Goal: Task Accomplishment & Management: Manage account settings

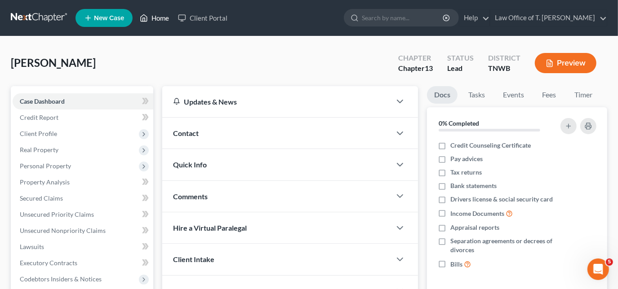
drag, startPoint x: 158, startPoint y: 18, endPoint x: 186, endPoint y: 35, distance: 32.5
click at [158, 17] on link "Home" at bounding box center [154, 18] width 38 height 16
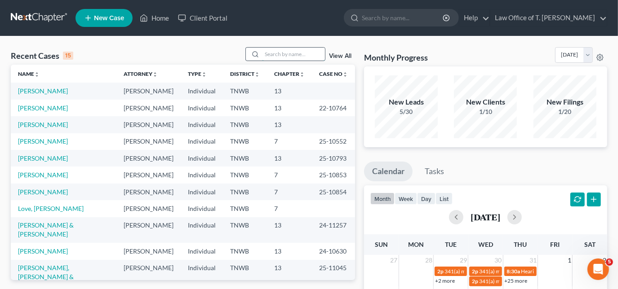
click at [280, 55] on input "search" at bounding box center [293, 54] width 63 height 13
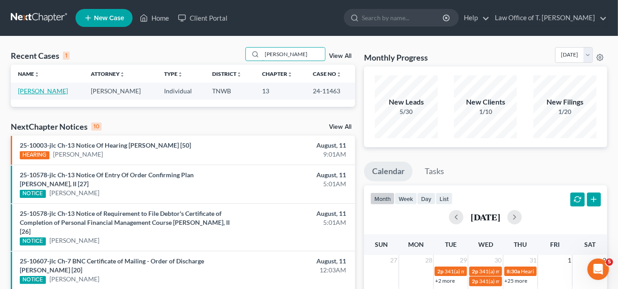
type input "[PERSON_NAME]"
click at [45, 93] on link "[PERSON_NAME]" at bounding box center [43, 91] width 50 height 8
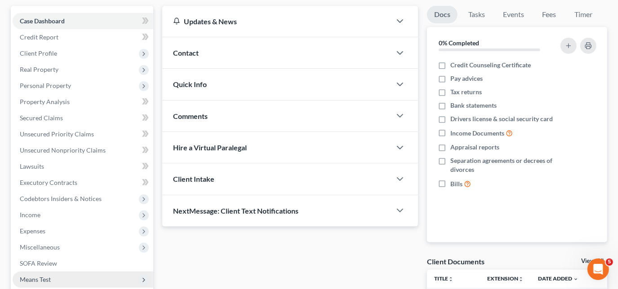
scroll to position [122, 0]
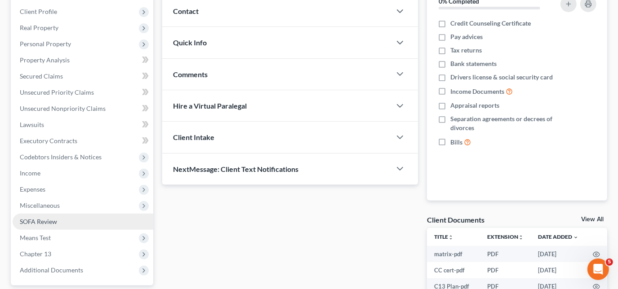
drag, startPoint x: 40, startPoint y: 191, endPoint x: 27, endPoint y: 220, distance: 31.6
click at [40, 191] on span "Expenses" at bounding box center [33, 190] width 26 height 8
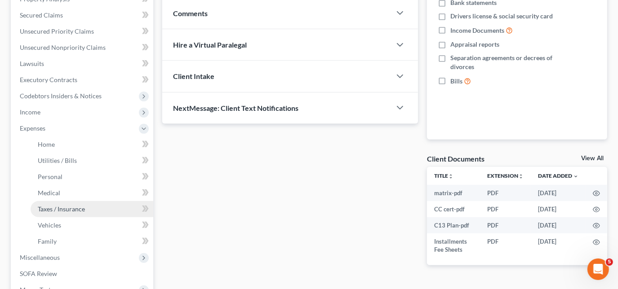
scroll to position [204, 0]
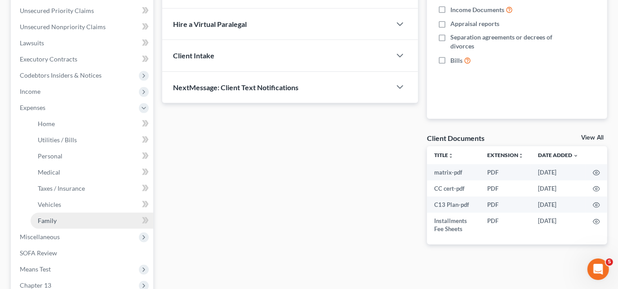
click at [61, 222] on link "Family" at bounding box center [92, 221] width 123 height 16
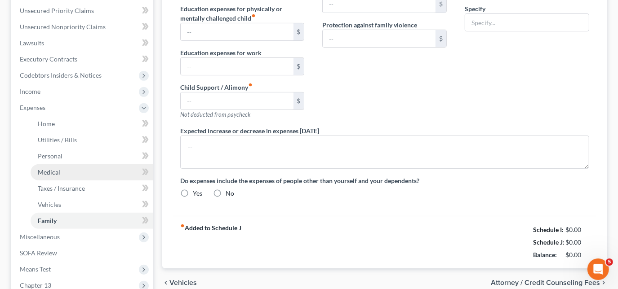
type input "0.00"
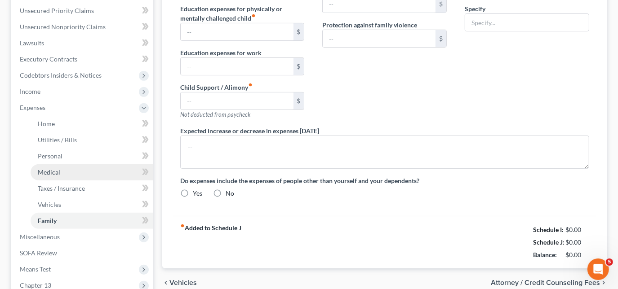
type input "0.00"
type input "343.00"
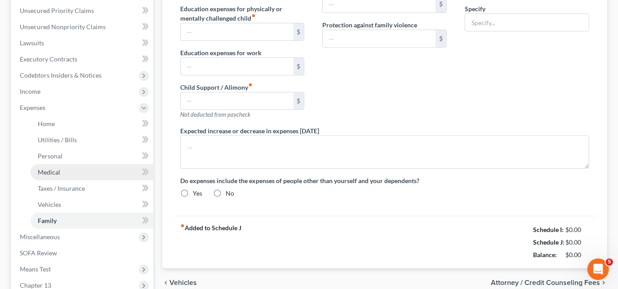
type input "boyfriends bills"
radio input "true"
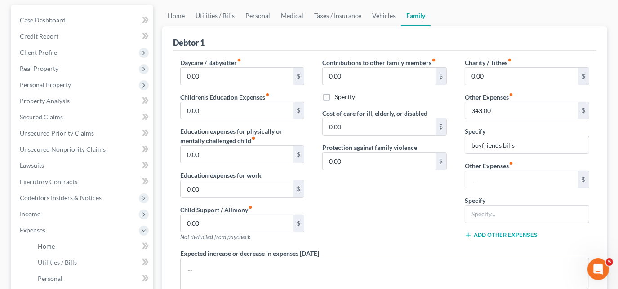
scroll to position [72, 0]
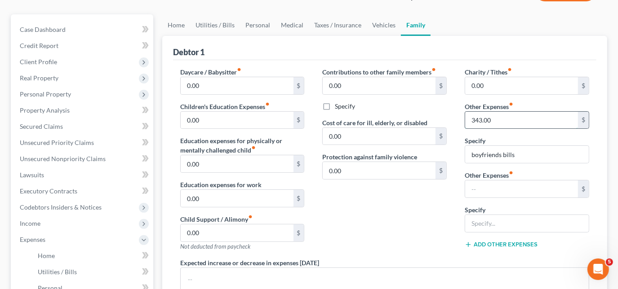
click at [511, 117] on input "343.00" at bounding box center [521, 120] width 113 height 17
type input "300.00"
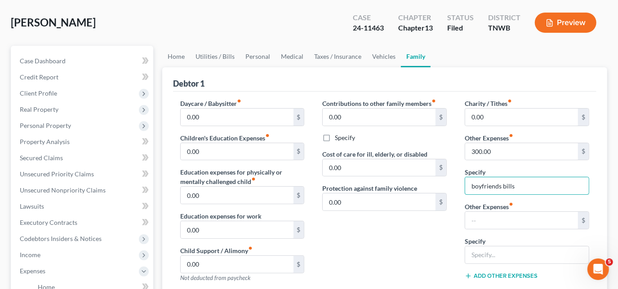
scroll to position [31, 0]
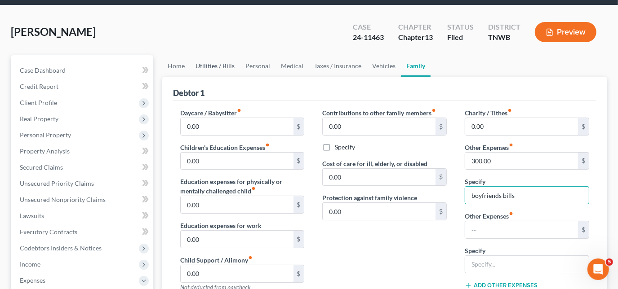
click at [214, 67] on link "Utilities / Bills" at bounding box center [215, 66] width 50 height 22
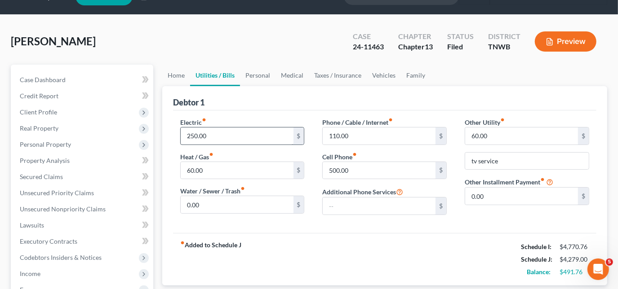
scroll to position [40, 0]
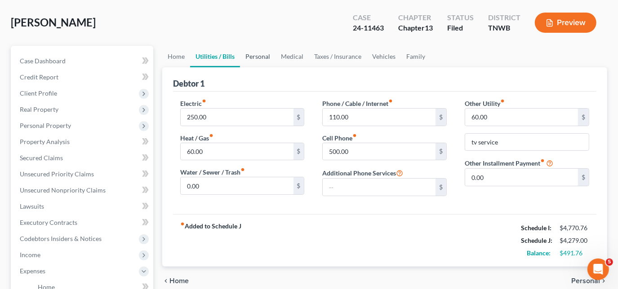
click at [260, 58] on link "Personal" at bounding box center [257, 57] width 35 height 22
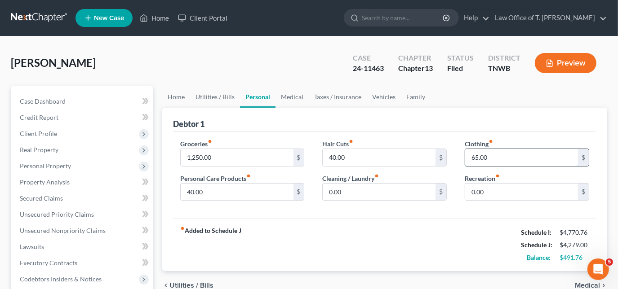
click at [501, 160] on input "65.00" at bounding box center [521, 157] width 113 height 17
type input "60.00"
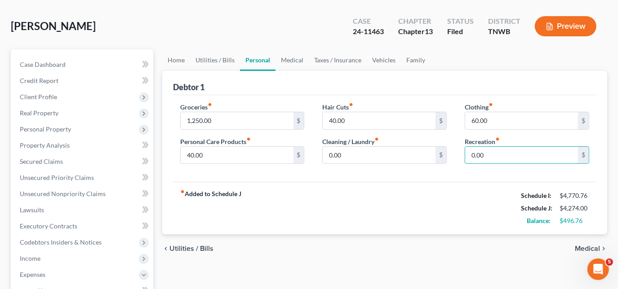
scroll to position [40, 0]
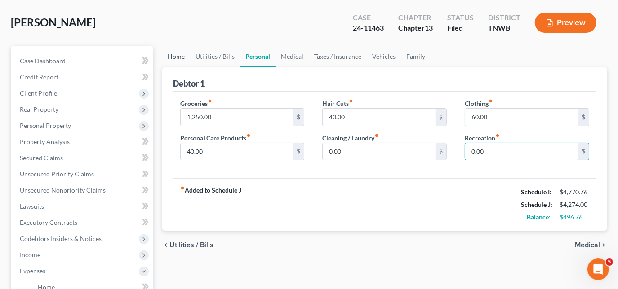
click at [185, 58] on link "Home" at bounding box center [176, 57] width 28 height 22
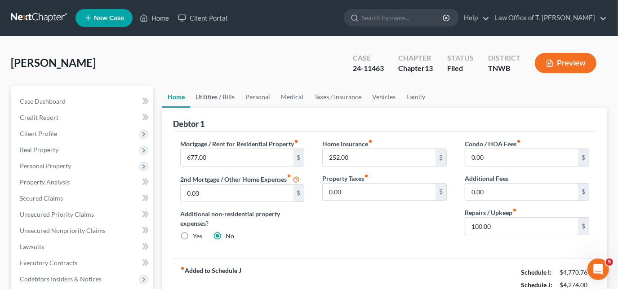
click at [215, 94] on link "Utilities / Bills" at bounding box center [215, 97] width 50 height 22
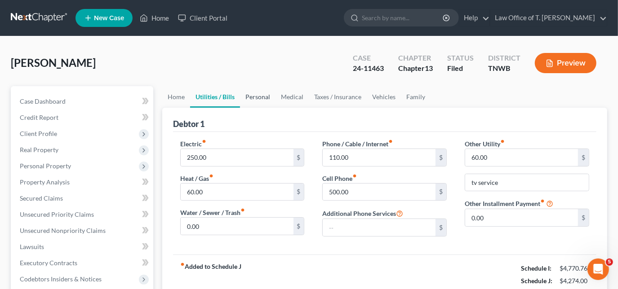
click at [260, 94] on link "Personal" at bounding box center [257, 97] width 35 height 22
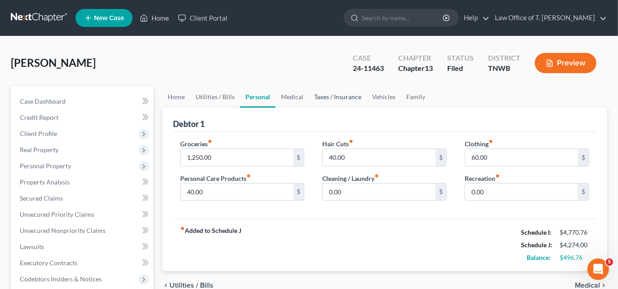
click at [317, 94] on link "Taxes / Insurance" at bounding box center [338, 97] width 58 height 22
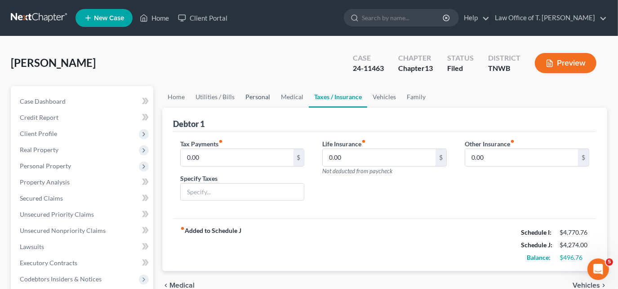
click at [255, 98] on link "Personal" at bounding box center [257, 97] width 35 height 22
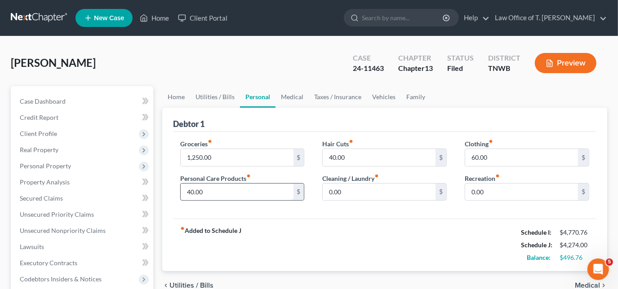
click at [244, 193] on input "40.00" at bounding box center [237, 192] width 113 height 17
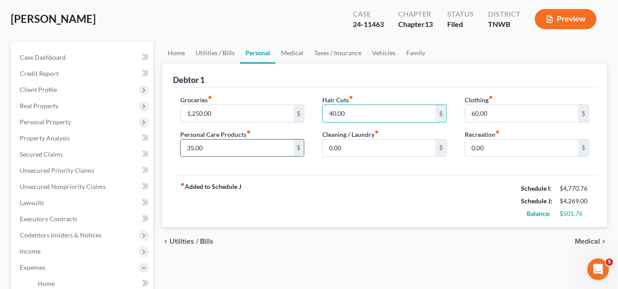
scroll to position [40, 0]
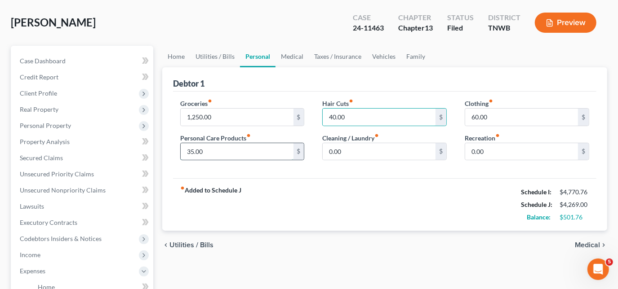
click at [202, 150] on input "35.00" at bounding box center [237, 151] width 113 height 17
click at [207, 152] on input "36.00" at bounding box center [237, 151] width 113 height 17
type input "38.00"
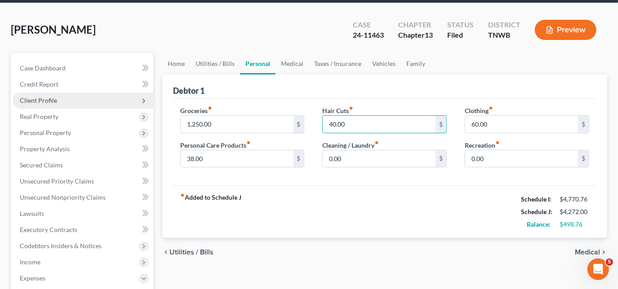
scroll to position [31, 0]
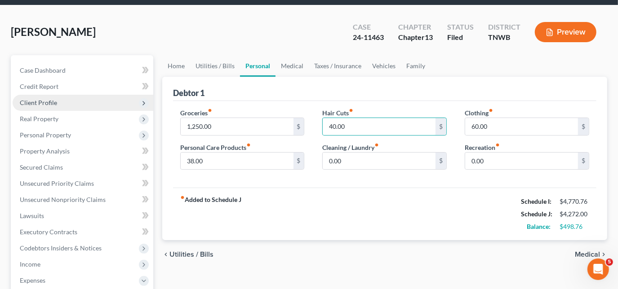
click at [46, 105] on span "Client Profile" at bounding box center [38, 103] width 37 height 8
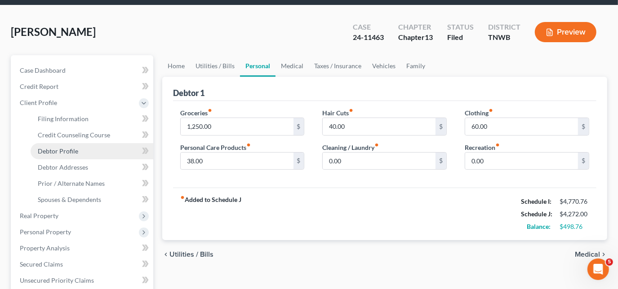
click at [58, 150] on span "Debtor Profile" at bounding box center [58, 151] width 40 height 8
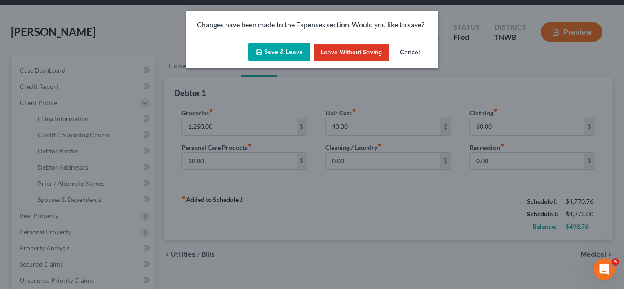
click at [282, 54] on button "Save & Leave" at bounding box center [279, 52] width 62 height 19
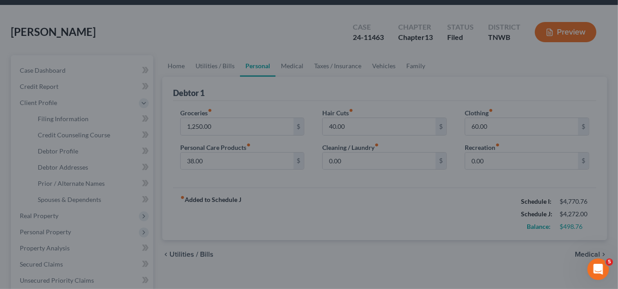
select select "0"
select select "4"
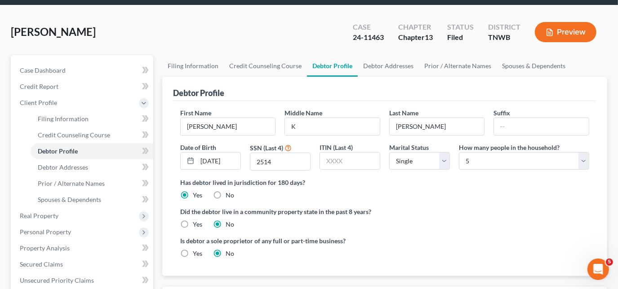
radio input "true"
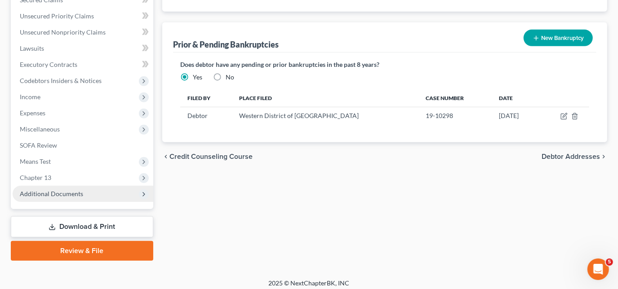
scroll to position [301, 0]
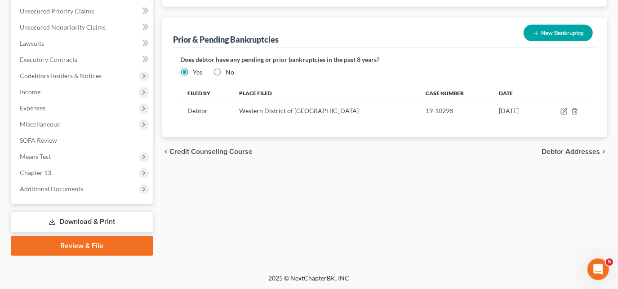
click at [73, 225] on link "Download & Print" at bounding box center [82, 222] width 142 height 21
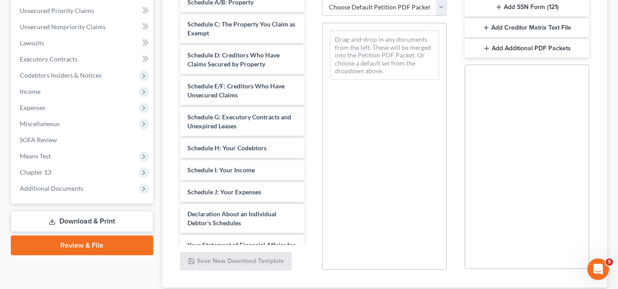
scroll to position [163, 0]
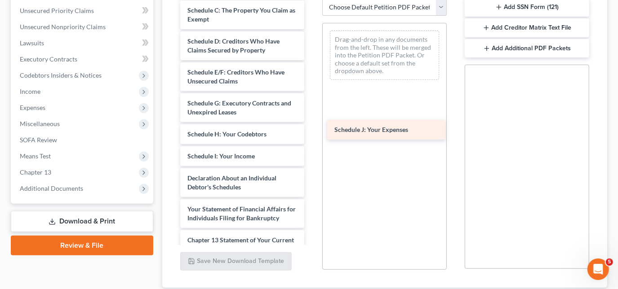
drag, startPoint x: 232, startPoint y: 189, endPoint x: 385, endPoint y: 118, distance: 168.4
click at [312, 118] on div "Schedule J: Your Expenses matrix-pdf CC cert-pdf C13 Plan-pdf Installments Fee …" at bounding box center [242, 96] width 139 height 519
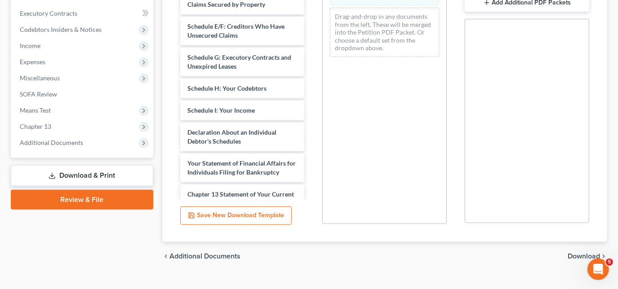
scroll to position [265, 0]
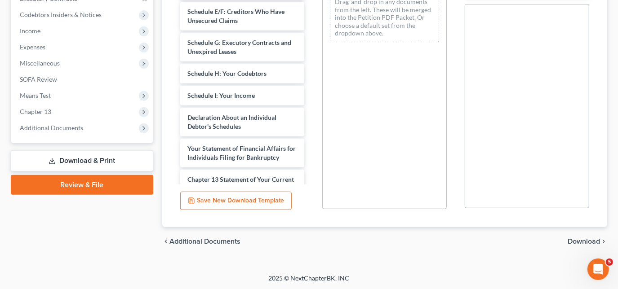
click at [575, 238] on span "Download" at bounding box center [583, 241] width 32 height 7
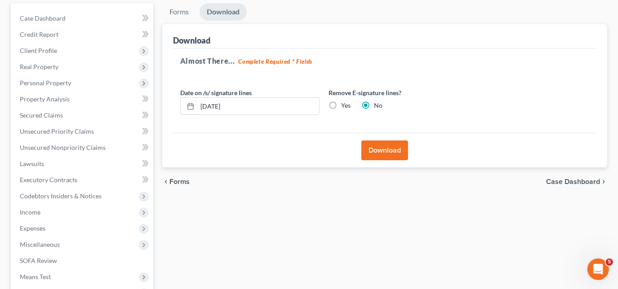
scroll to position [81, 0]
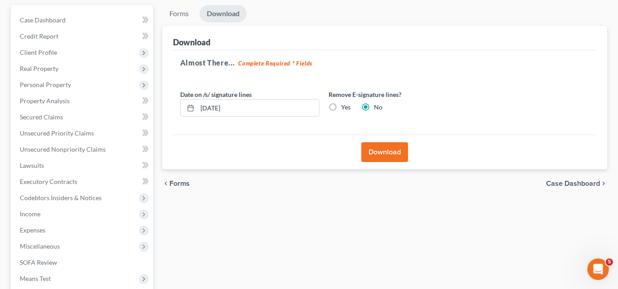
click at [385, 150] on button "Download" at bounding box center [384, 152] width 47 height 20
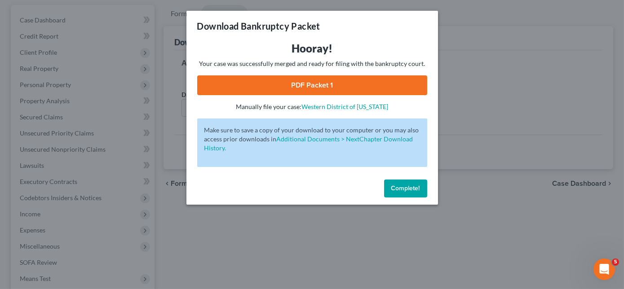
click at [297, 89] on link "PDF Packet 1" at bounding box center [312, 85] width 230 height 20
click at [420, 190] on button "Complete!" at bounding box center [405, 189] width 43 height 18
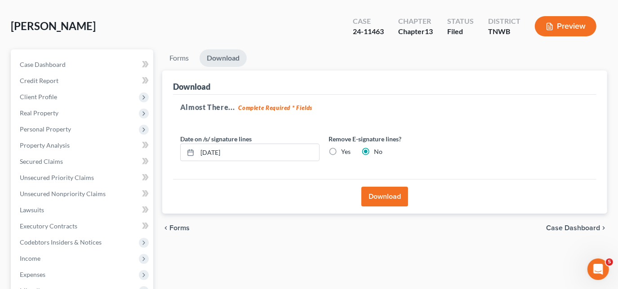
scroll to position [0, 0]
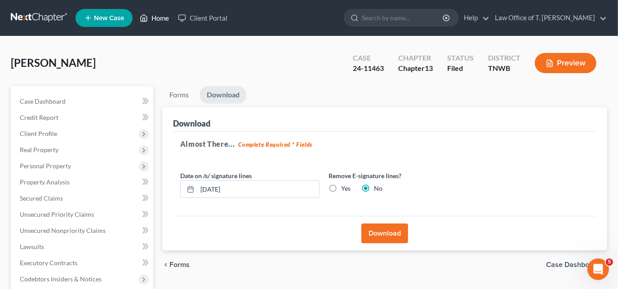
click at [154, 25] on link "Home" at bounding box center [154, 18] width 38 height 16
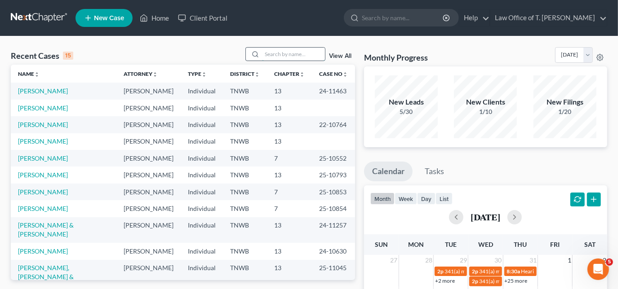
click at [278, 56] on input "search" at bounding box center [293, 54] width 63 height 13
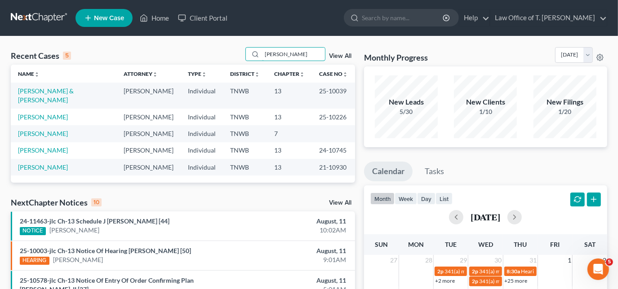
type input "[PERSON_NAME]"
click at [70, 95] on td "[PERSON_NAME] & [PERSON_NAME]" at bounding box center [64, 96] width 106 height 26
click at [74, 92] on link "[PERSON_NAME] & [PERSON_NAME]" at bounding box center [46, 95] width 56 height 17
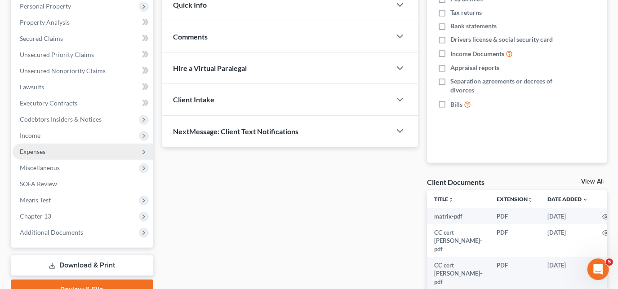
scroll to position [163, 0]
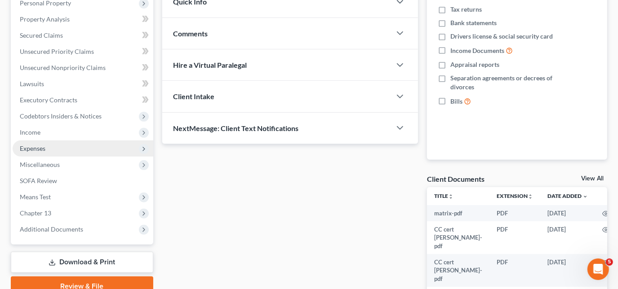
click at [39, 147] on span "Expenses" at bounding box center [33, 149] width 26 height 8
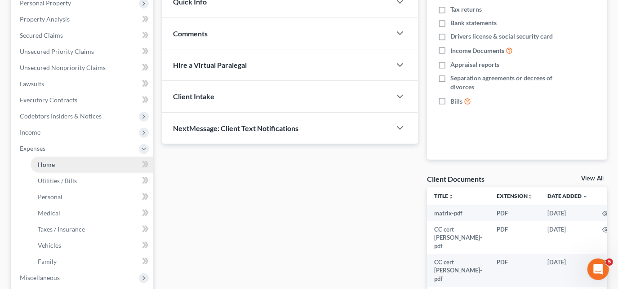
click at [52, 166] on span "Home" at bounding box center [46, 165] width 17 height 8
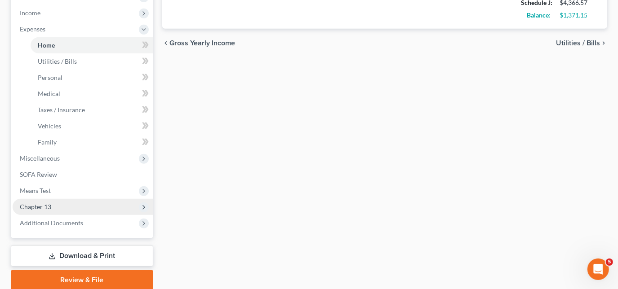
scroll to position [286, 0]
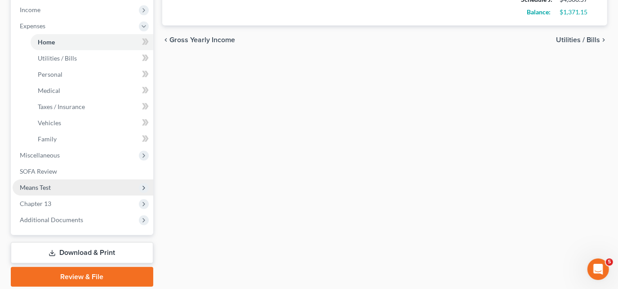
click at [47, 188] on span "Means Test" at bounding box center [35, 188] width 31 height 8
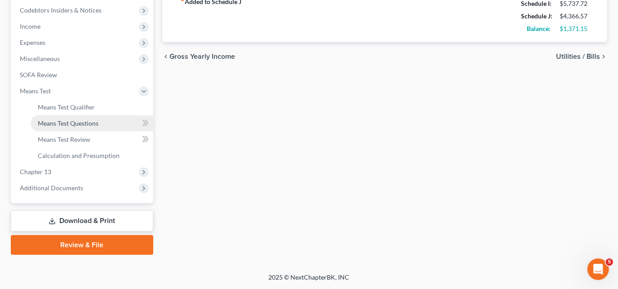
scroll to position [268, 0]
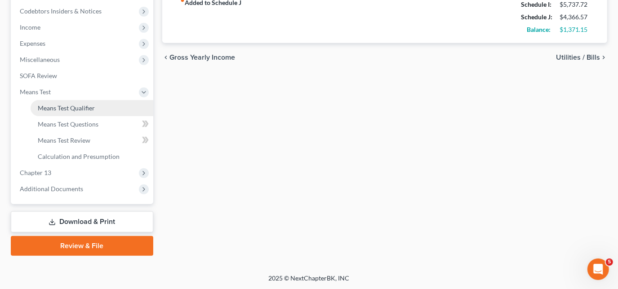
click at [79, 109] on span "Means Test Qualifier" at bounding box center [66, 108] width 57 height 8
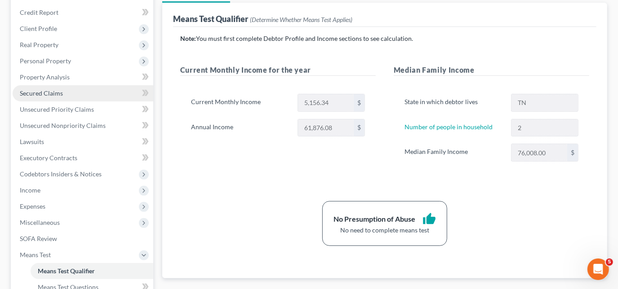
scroll to position [122, 0]
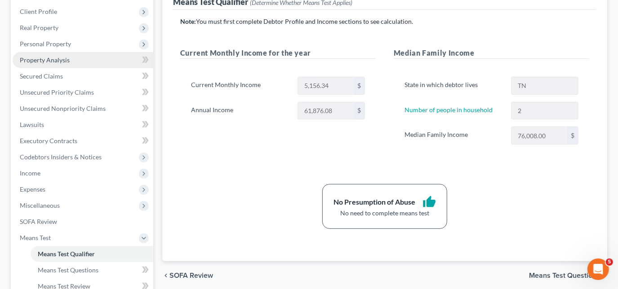
click at [48, 60] on span "Property Analysis" at bounding box center [45, 60] width 50 height 8
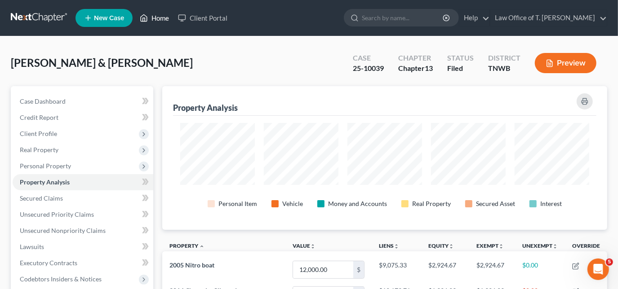
click at [157, 22] on link "Home" at bounding box center [154, 18] width 38 height 16
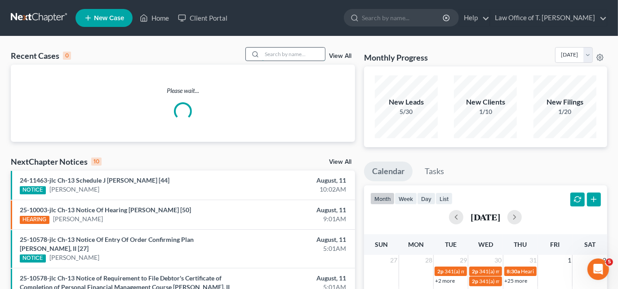
click at [286, 53] on input "search" at bounding box center [293, 54] width 63 height 13
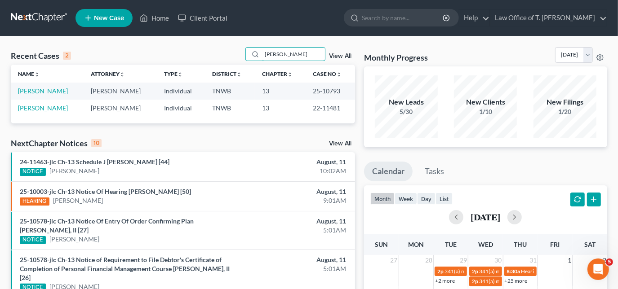
type input "[PERSON_NAME]"
click at [47, 95] on td "[PERSON_NAME]" at bounding box center [47, 91] width 73 height 17
click at [45, 93] on link "[PERSON_NAME]" at bounding box center [43, 91] width 50 height 8
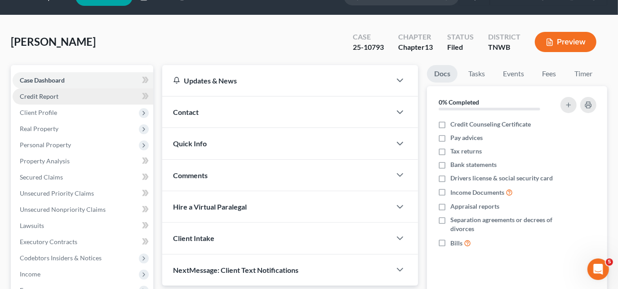
scroll to position [216, 0]
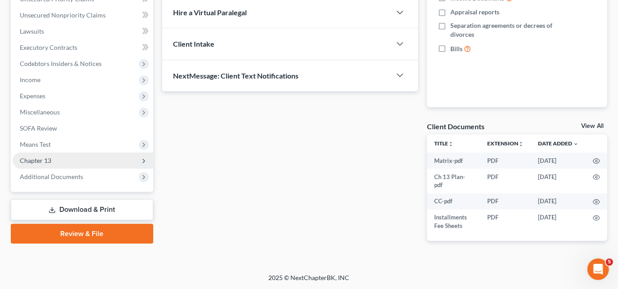
click at [61, 160] on span "Chapter 13" at bounding box center [83, 161] width 141 height 16
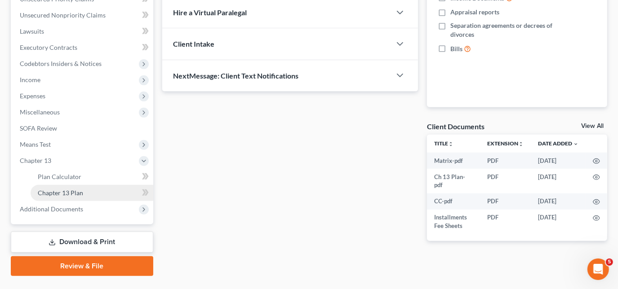
click at [132, 193] on link "Chapter 13 Plan" at bounding box center [92, 193] width 123 height 16
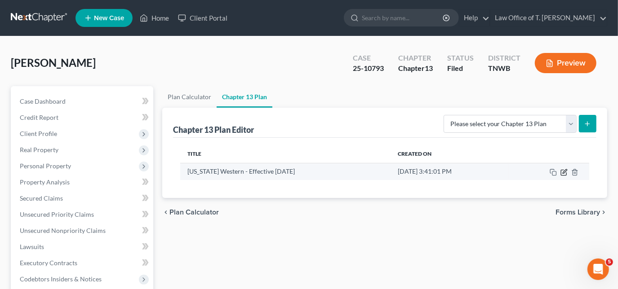
click at [563, 173] on icon "button" at bounding box center [563, 172] width 7 height 7
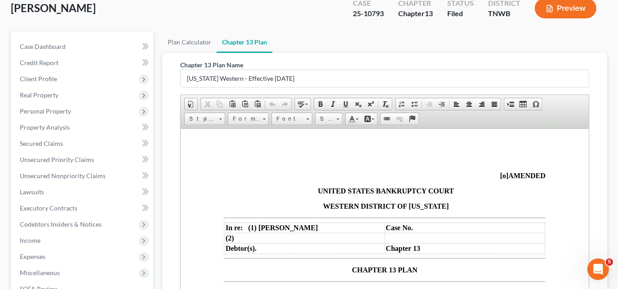
scroll to position [40, 0]
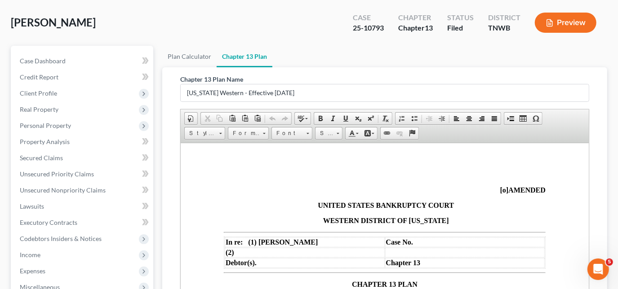
click at [500, 188] on span "[o]" at bounding box center [504, 190] width 9 height 8
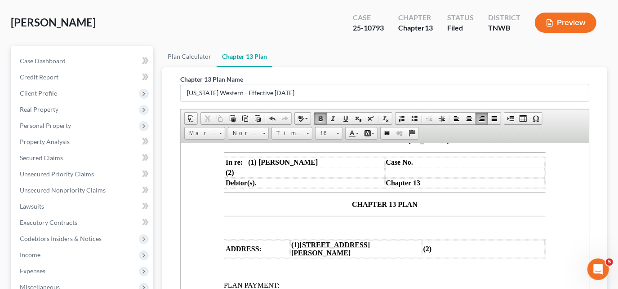
scroll to position [81, 0]
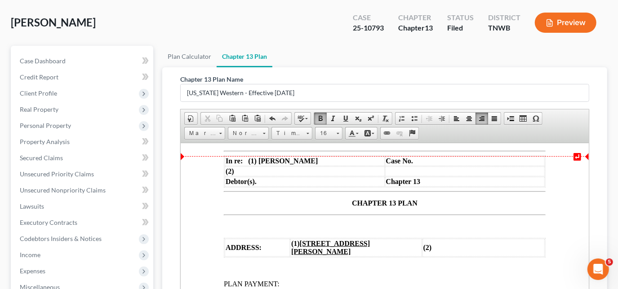
click at [427, 162] on td "Case No." at bounding box center [465, 161] width 160 height 10
click at [347, 204] on p "CHAPTER 13 PLAN" at bounding box center [384, 203] width 322 height 8
click at [319, 203] on p "CHAPTER 13 PLAN" at bounding box center [384, 203] width 322 height 8
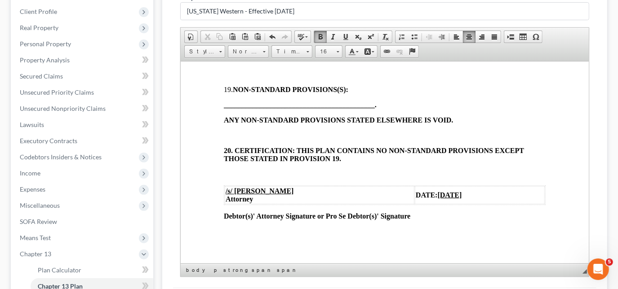
scroll to position [236, 0]
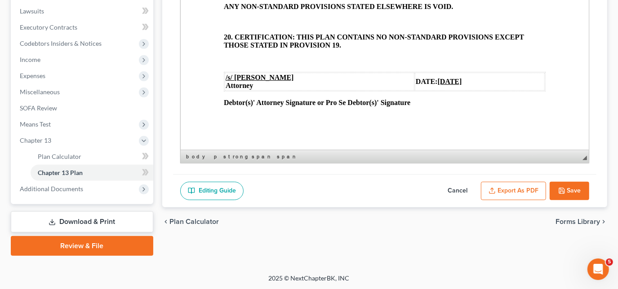
click at [584, 187] on button "Save" at bounding box center [569, 191] width 40 height 19
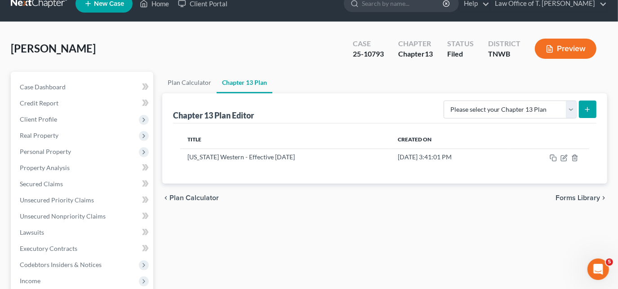
scroll to position [0, 0]
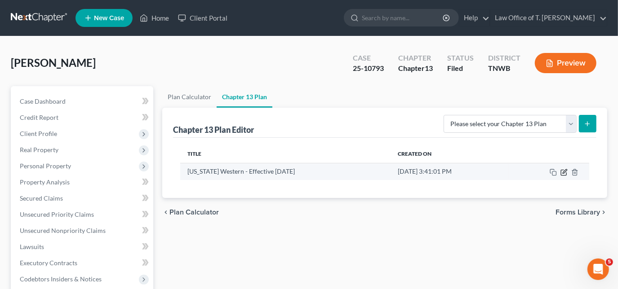
click at [563, 172] on icon "button" at bounding box center [564, 171] width 4 height 4
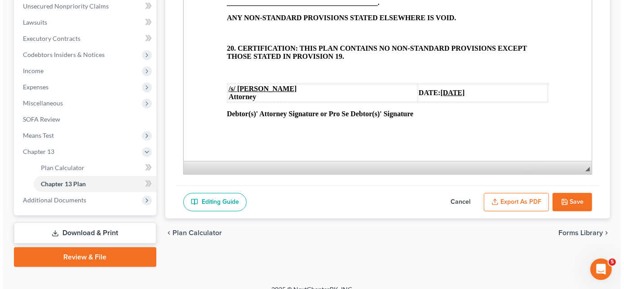
scroll to position [236, 0]
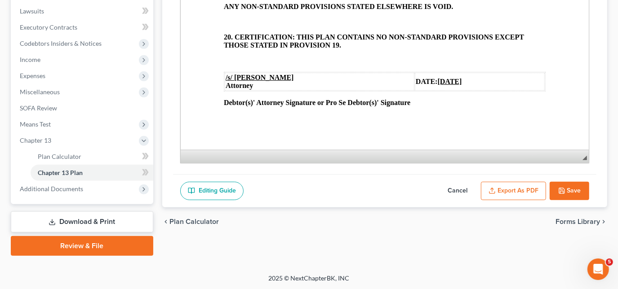
click at [518, 190] on button "Export as PDF" at bounding box center [513, 191] width 65 height 19
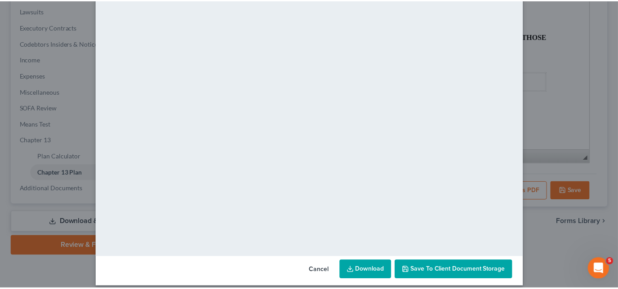
scroll to position [86, 0]
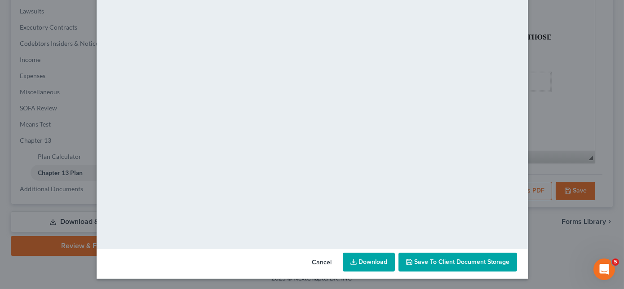
click at [372, 266] on link "Download" at bounding box center [369, 262] width 52 height 19
click at [315, 262] on button "Cancel" at bounding box center [322, 263] width 34 height 18
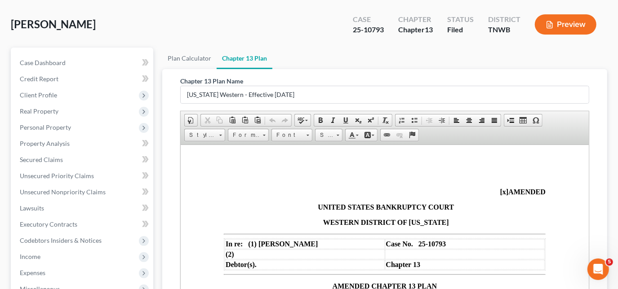
scroll to position [0, 0]
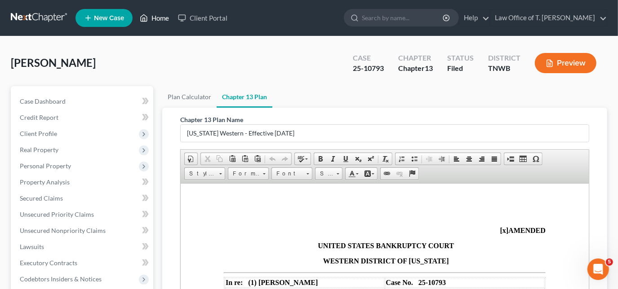
click at [148, 18] on link "Home" at bounding box center [154, 18] width 38 height 16
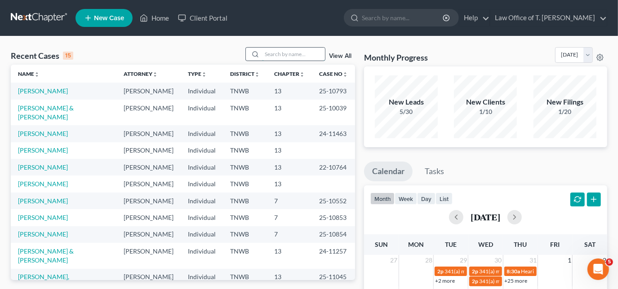
click at [280, 60] on input "search" at bounding box center [293, 54] width 63 height 13
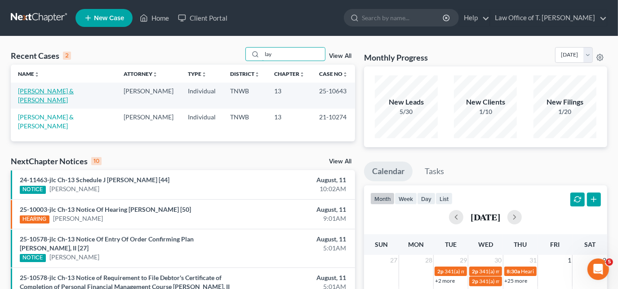
type input "lay"
click at [58, 88] on link "[PERSON_NAME] & [PERSON_NAME]" at bounding box center [46, 95] width 56 height 17
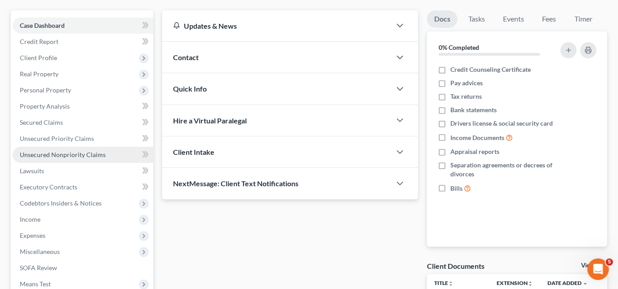
scroll to position [81, 0]
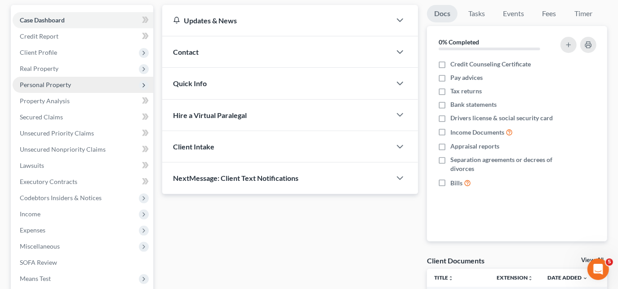
click at [62, 88] on span "Personal Property" at bounding box center [83, 85] width 141 height 16
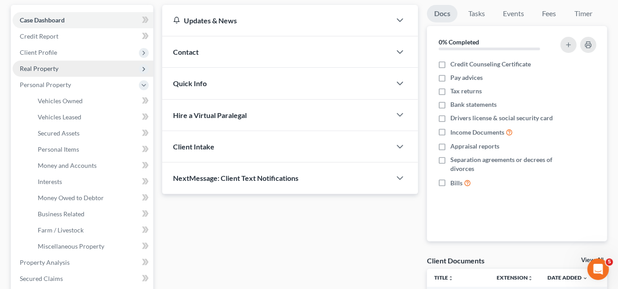
click at [49, 74] on span "Real Property" at bounding box center [83, 69] width 141 height 16
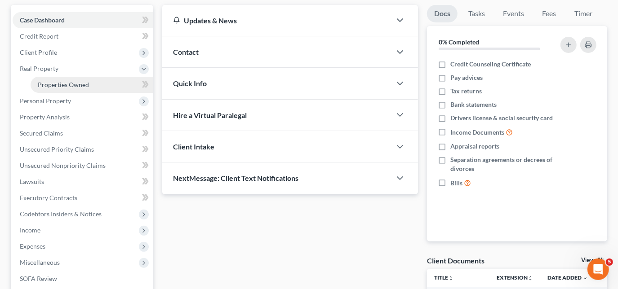
click at [71, 89] on link "Properties Owned" at bounding box center [92, 85] width 123 height 16
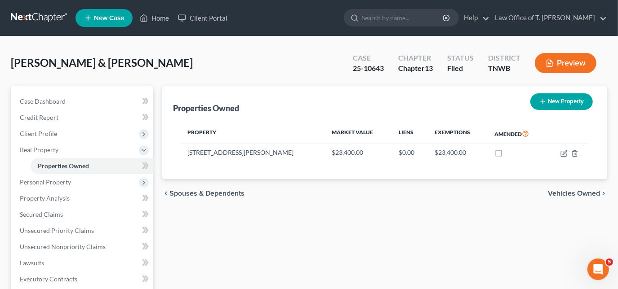
click at [557, 103] on button "New Property" at bounding box center [561, 101] width 62 height 17
select select "44"
select select "39"
select select "2"
select select "0"
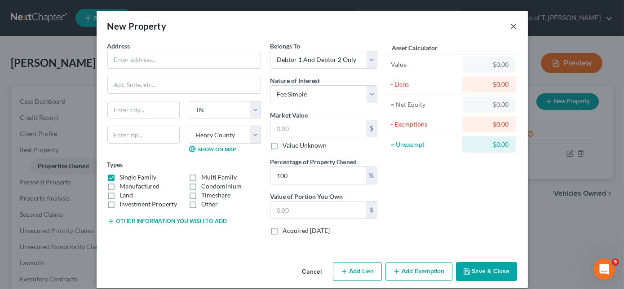
click at [511, 30] on button "×" at bounding box center [514, 26] width 6 height 11
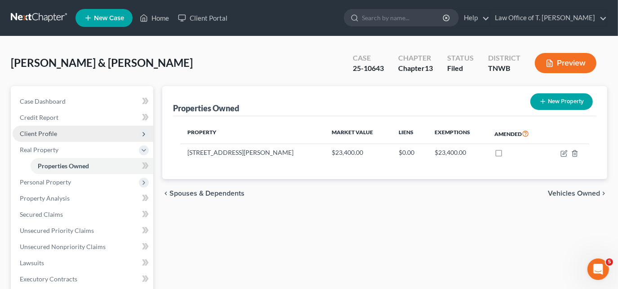
click at [62, 134] on span "Client Profile" at bounding box center [83, 134] width 141 height 16
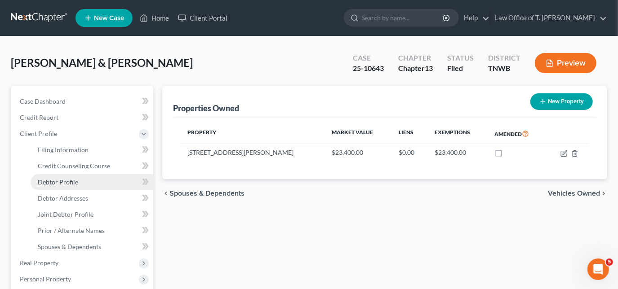
click at [78, 184] on link "Debtor Profile" at bounding box center [92, 182] width 123 height 16
select select "1"
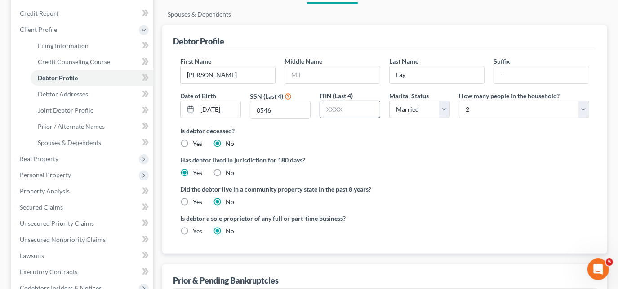
scroll to position [122, 0]
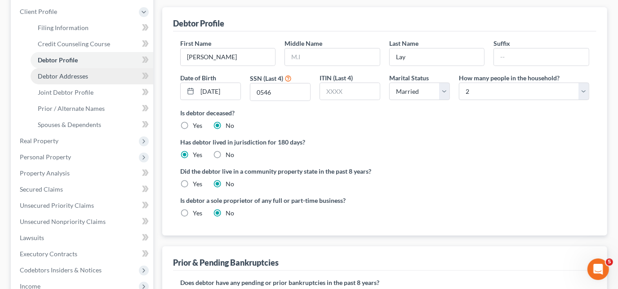
click at [81, 77] on span "Debtor Addresses" at bounding box center [63, 76] width 50 height 8
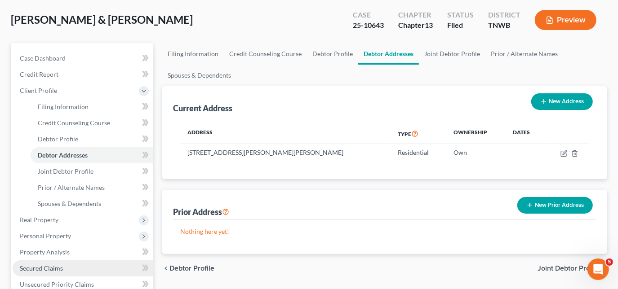
scroll to position [81, 0]
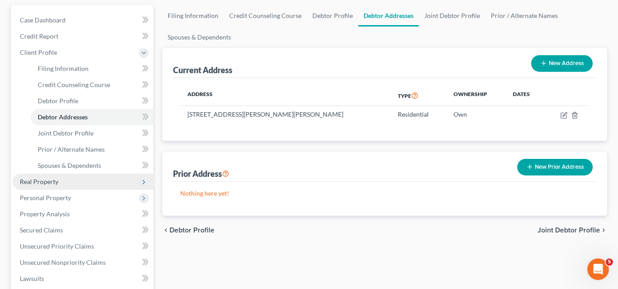
click at [47, 182] on span "Real Property" at bounding box center [39, 182] width 39 height 8
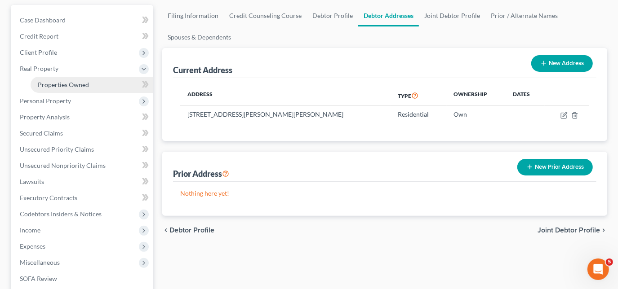
click at [76, 86] on span "Properties Owned" at bounding box center [63, 85] width 51 height 8
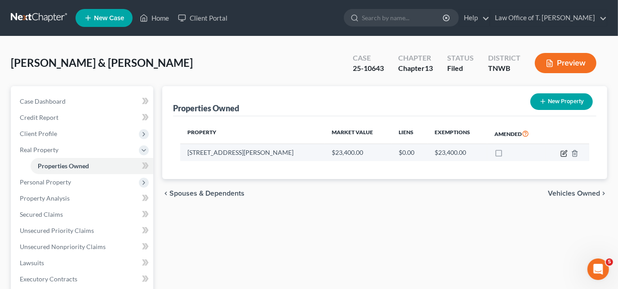
click at [562, 155] on icon "button" at bounding box center [563, 153] width 7 height 7
select select "44"
select select "39"
select select "2"
select select "5"
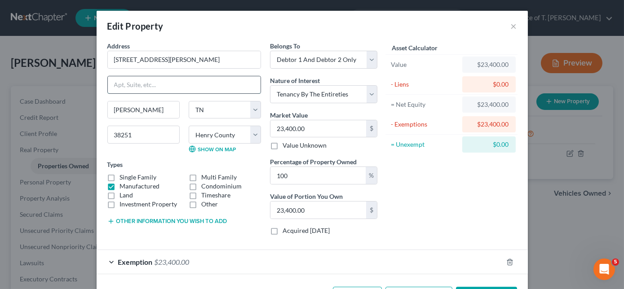
click at [172, 83] on input "text" at bounding box center [184, 84] width 153 height 17
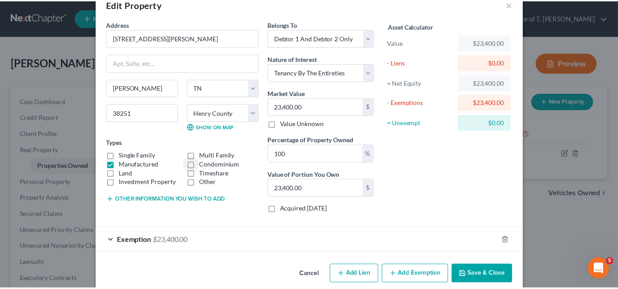
scroll to position [33, 0]
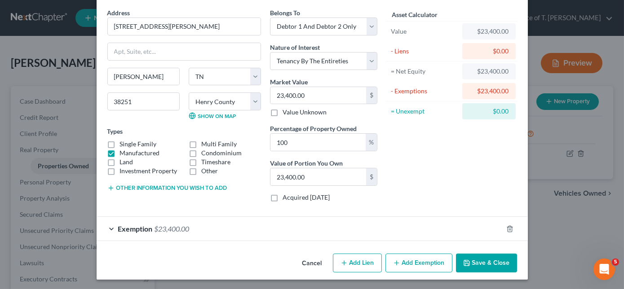
click at [480, 261] on button "Save & Close" at bounding box center [486, 263] width 61 height 19
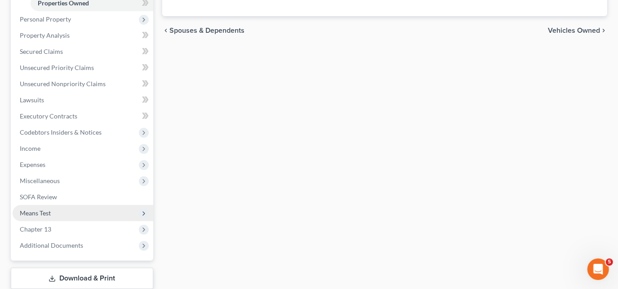
scroll to position [204, 0]
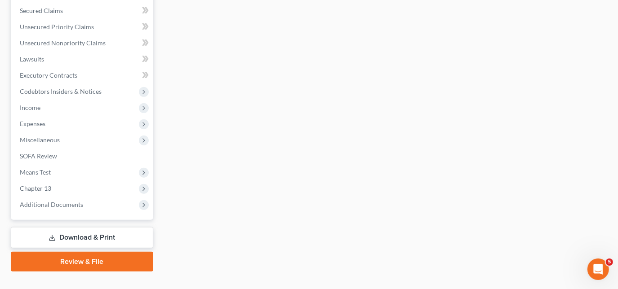
click at [59, 236] on link "Download & Print" at bounding box center [82, 237] width 142 height 21
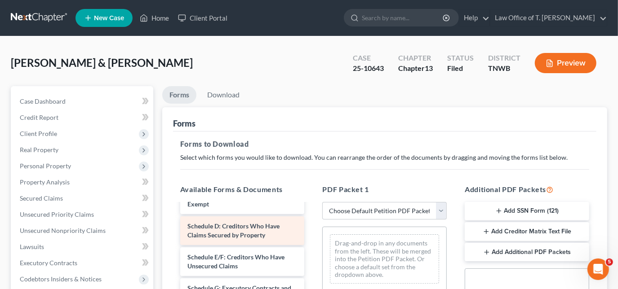
scroll to position [163, 0]
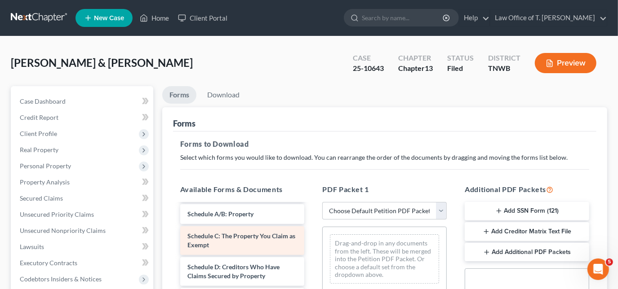
click at [220, 241] on span "Schedule C: The Property You Claim as Exempt" at bounding box center [241, 240] width 108 height 17
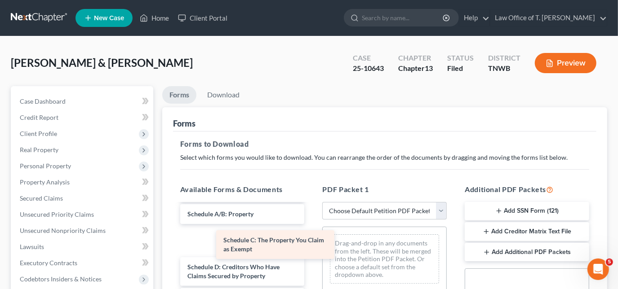
drag, startPoint x: 251, startPoint y: 248, endPoint x: 372, endPoint y: 232, distance: 122.4
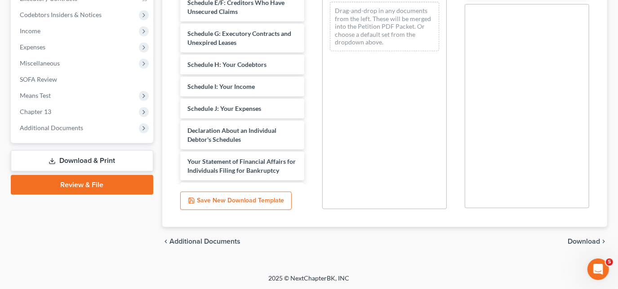
click at [572, 243] on span "Download" at bounding box center [583, 241] width 32 height 7
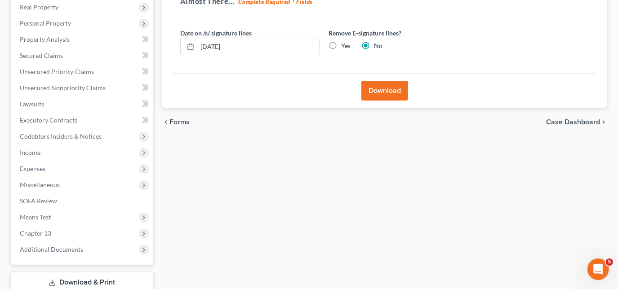
scroll to position [81, 0]
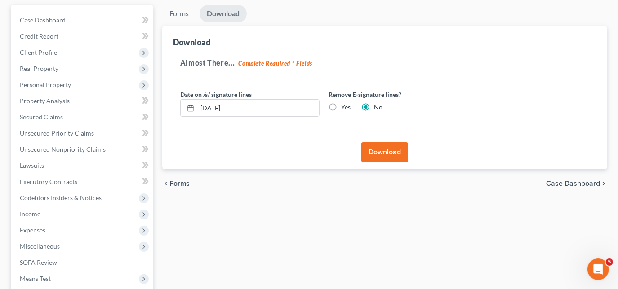
click at [376, 143] on button "Download" at bounding box center [384, 152] width 47 height 20
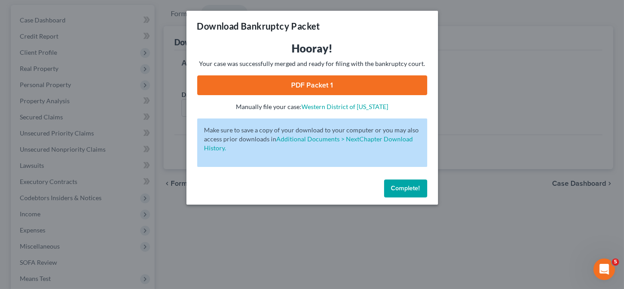
click at [331, 85] on link "PDF Packet 1" at bounding box center [312, 85] width 230 height 20
drag, startPoint x: 406, startPoint y: 190, endPoint x: 397, endPoint y: 262, distance: 72.5
click at [406, 190] on span "Complete!" at bounding box center [405, 189] width 29 height 8
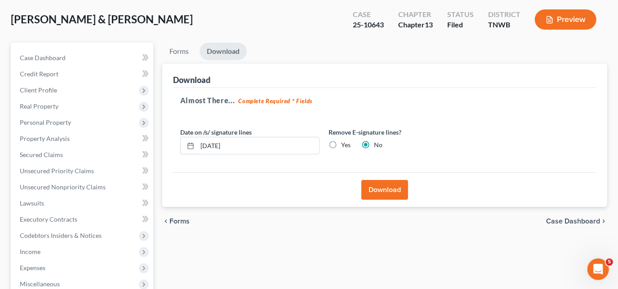
scroll to position [0, 0]
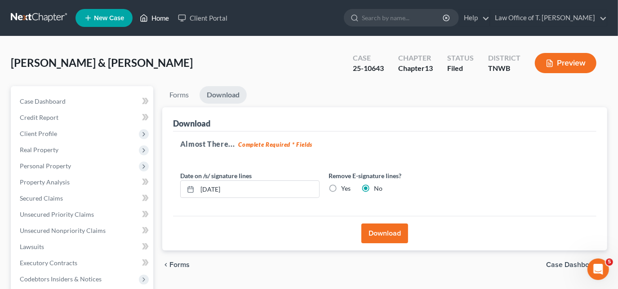
click at [148, 20] on link "Home" at bounding box center [154, 18] width 38 height 16
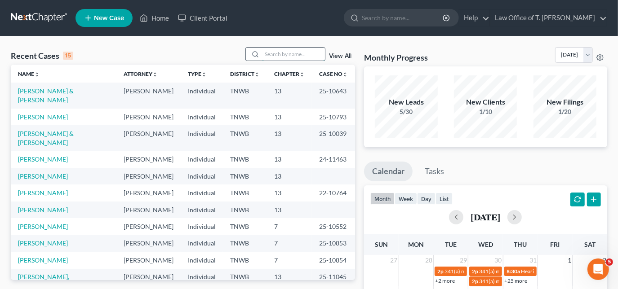
click at [287, 56] on input "search" at bounding box center [293, 54] width 63 height 13
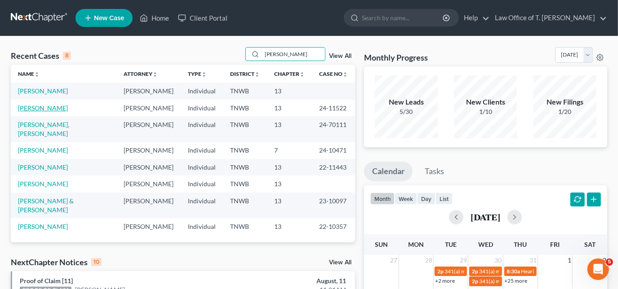
type input "[PERSON_NAME]"
click at [53, 111] on link "[PERSON_NAME]" at bounding box center [43, 108] width 50 height 8
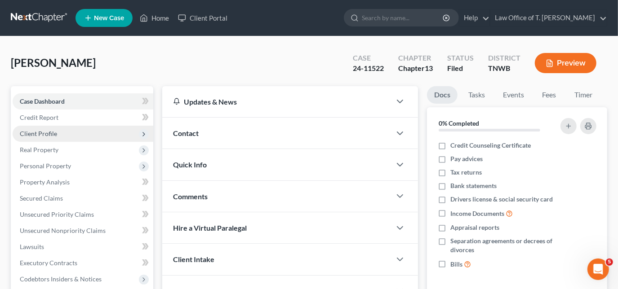
click at [52, 138] on span "Client Profile" at bounding box center [83, 134] width 141 height 16
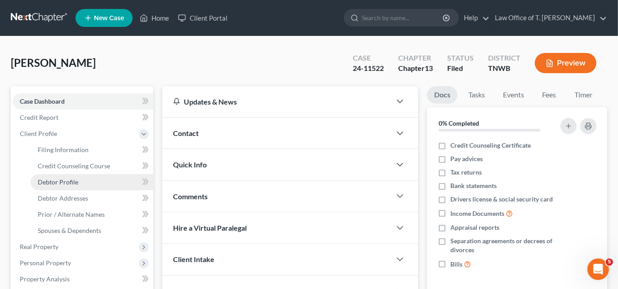
click at [84, 186] on link "Debtor Profile" at bounding box center [92, 182] width 123 height 16
select select "0"
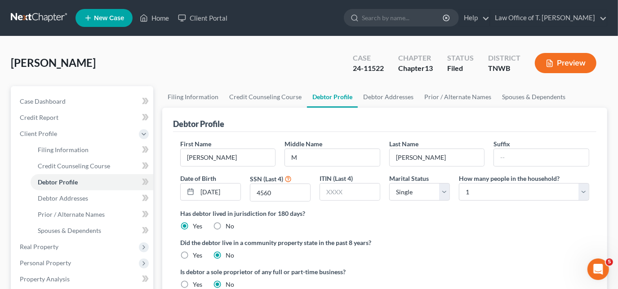
radio input "true"
click at [162, 20] on link "Home" at bounding box center [154, 18] width 38 height 16
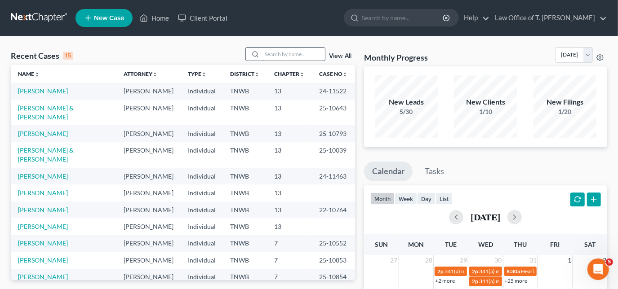
click at [287, 58] on input "search" at bounding box center [293, 54] width 63 height 13
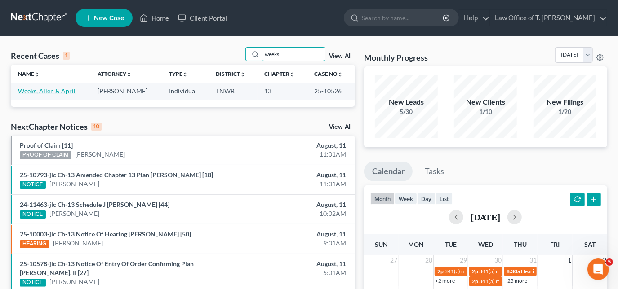
type input "weeks"
click at [61, 91] on link "Weeks, Allen & April" at bounding box center [47, 91] width 58 height 8
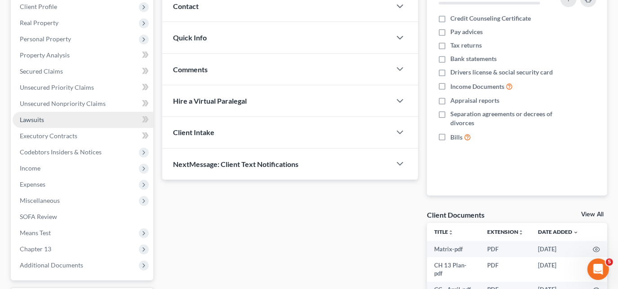
scroll to position [122, 0]
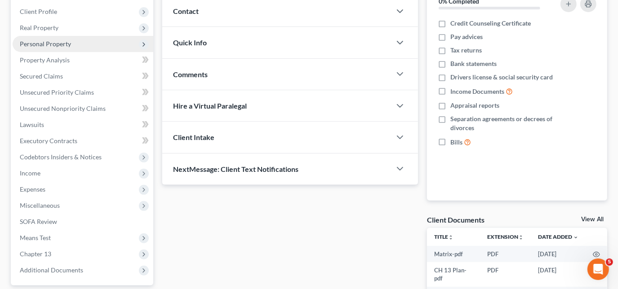
click at [46, 43] on span "Personal Property" at bounding box center [45, 44] width 51 height 8
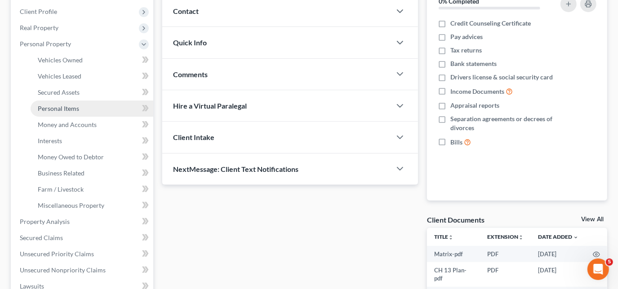
click at [61, 105] on span "Personal Items" at bounding box center [58, 109] width 41 height 8
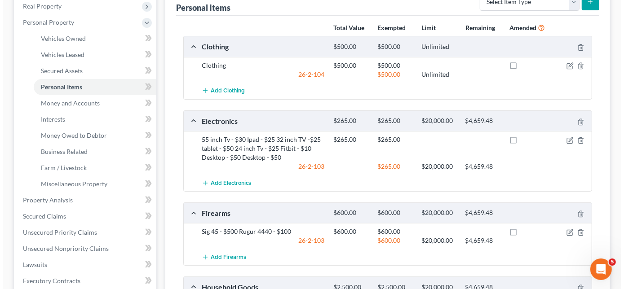
scroll to position [163, 0]
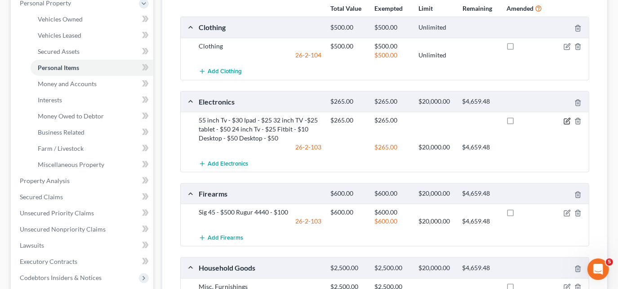
click at [564, 118] on icon "button" at bounding box center [566, 121] width 7 height 7
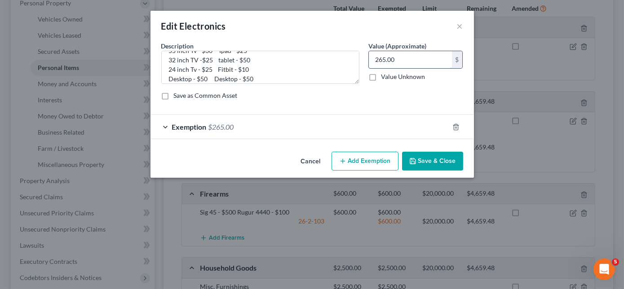
scroll to position [19, 0]
click at [394, 63] on input "265.00" at bounding box center [410, 59] width 83 height 17
type input "135.00"
click at [187, 125] on span "Exemption" at bounding box center [189, 127] width 35 height 9
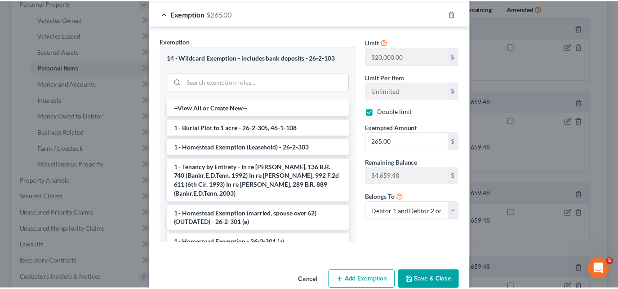
scroll to position [131, 0]
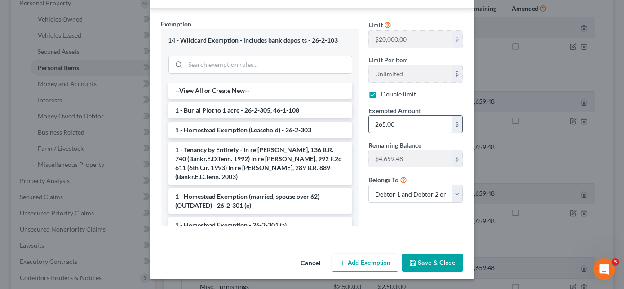
click at [401, 120] on input "265.00" at bounding box center [410, 124] width 83 height 17
type input "135.00"
click at [420, 258] on button "Save & Close" at bounding box center [432, 263] width 61 height 19
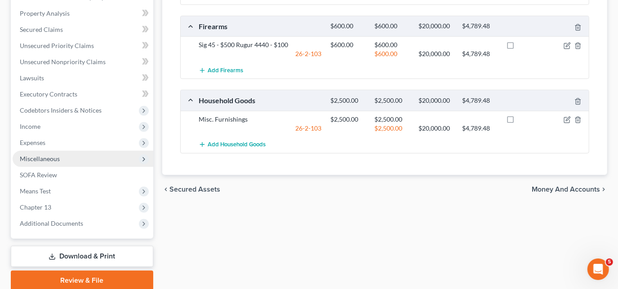
scroll to position [365, 0]
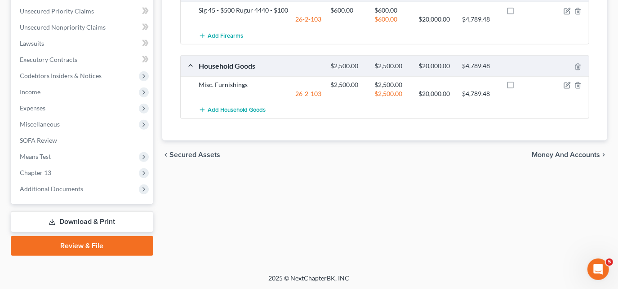
click at [51, 219] on icon at bounding box center [52, 222] width 7 height 7
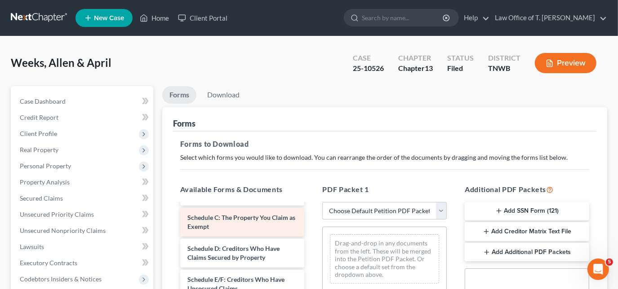
scroll to position [163, 0]
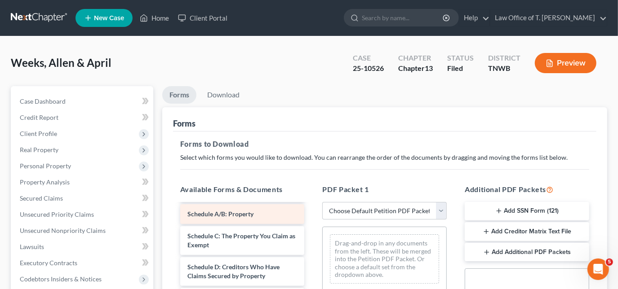
click at [237, 218] on span "Schedule A/B: Property" at bounding box center [220, 214] width 66 height 8
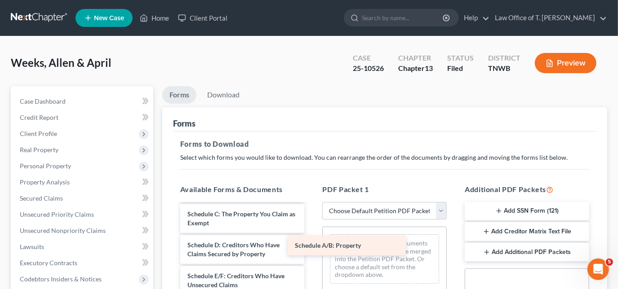
drag, startPoint x: 237, startPoint y: 221, endPoint x: 378, endPoint y: 248, distance: 143.4
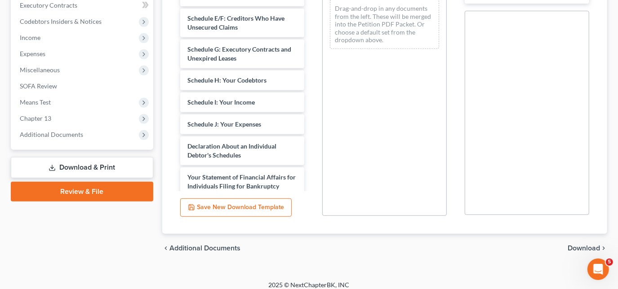
scroll to position [265, 0]
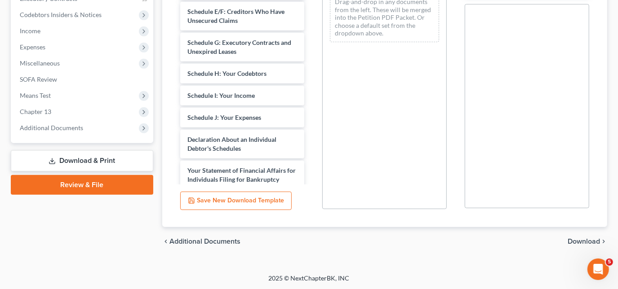
click at [582, 243] on span "Download" at bounding box center [583, 241] width 32 height 7
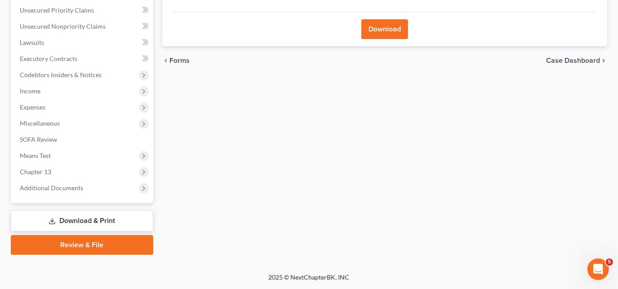
scroll to position [204, 0]
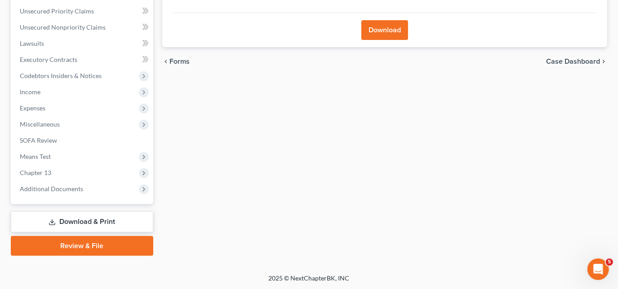
click at [371, 29] on button "Download" at bounding box center [384, 30] width 47 height 20
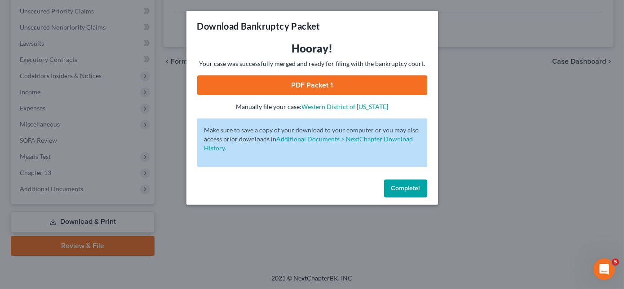
click at [345, 87] on link "PDF Packet 1" at bounding box center [312, 85] width 230 height 20
drag, startPoint x: 401, startPoint y: 189, endPoint x: 408, endPoint y: 240, distance: 51.8
click at [401, 189] on span "Complete!" at bounding box center [405, 189] width 29 height 8
